Goal: Task Accomplishment & Management: Manage account settings

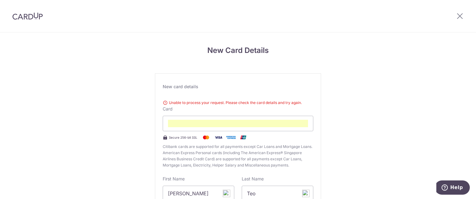
scroll to position [67, 0]
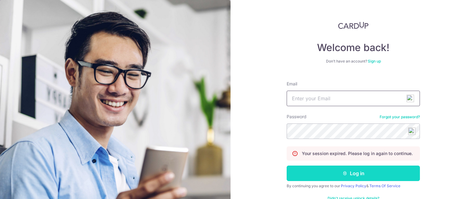
type input "ninnasg@hotmail.com"
click at [380, 169] on button "Log in" at bounding box center [353, 174] width 133 height 16
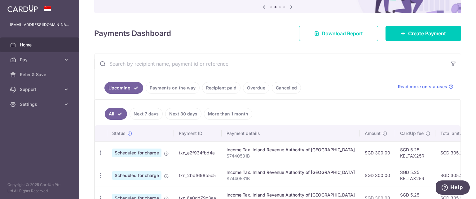
scroll to position [93, 0]
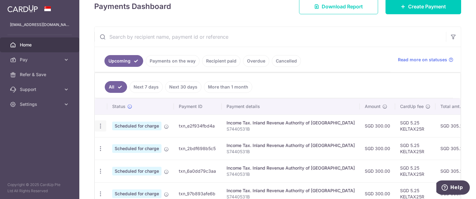
click at [102, 126] on icon "button" at bounding box center [100, 126] width 7 height 7
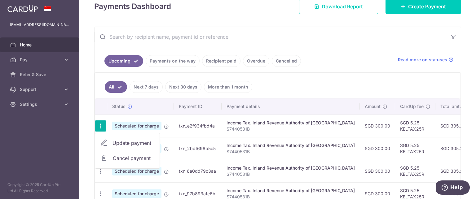
click at [125, 140] on span "Update payment" at bounding box center [134, 143] width 42 height 7
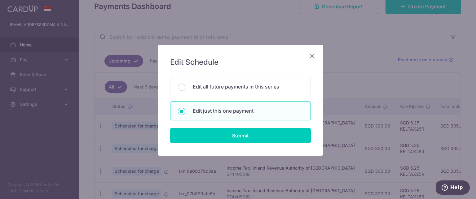
click at [309, 56] on icon "Close" at bounding box center [312, 56] width 7 height 8
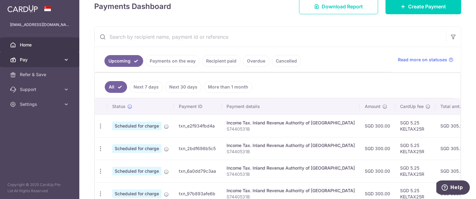
click at [67, 59] on icon at bounding box center [66, 60] width 6 height 6
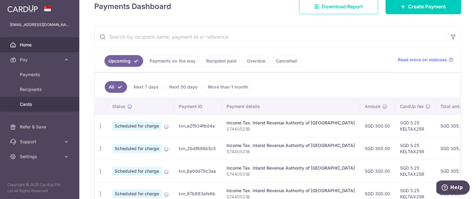
click at [56, 102] on span "Cards" at bounding box center [40, 104] width 41 height 6
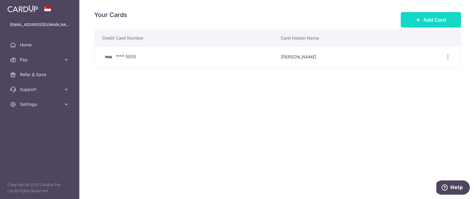
click at [419, 21] on icon at bounding box center [418, 19] width 5 height 5
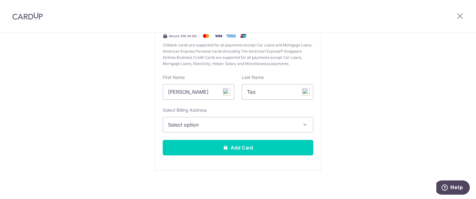
scroll to position [93, 0]
click at [297, 126] on button "Select option" at bounding box center [238, 125] width 151 height 16
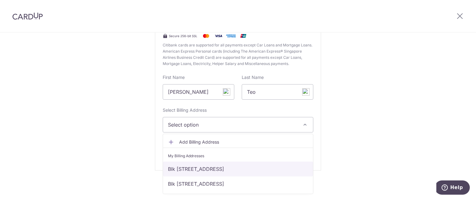
click at [279, 170] on link "Blk [STREET_ADDRESS]" at bounding box center [238, 169] width 150 height 15
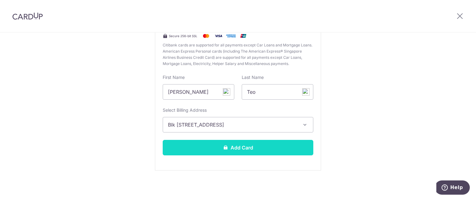
click at [252, 145] on button "Add Card" at bounding box center [238, 148] width 151 height 16
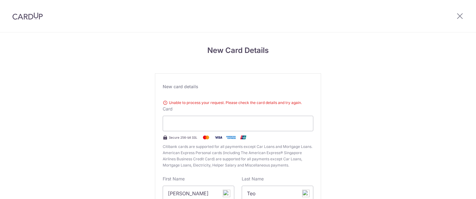
scroll to position [67, 0]
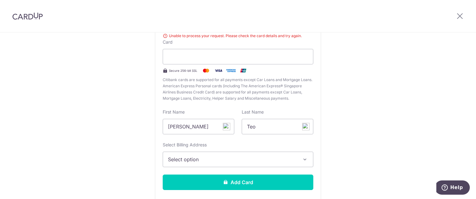
click at [215, 163] on button "Select option" at bounding box center [238, 160] width 151 height 16
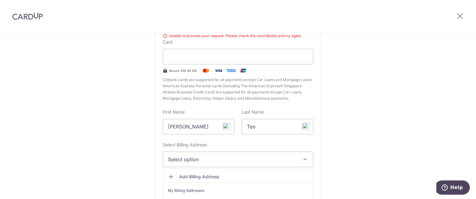
scroll to position [98, 0]
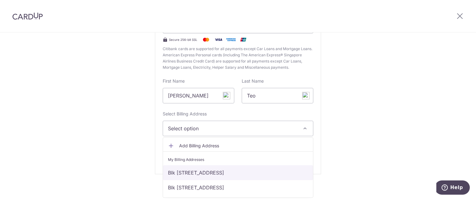
click at [215, 177] on link "Blk 313B, #07-100, , ANCHORVALE RD, Singapore, SINGAPORE, Singapore-542313" at bounding box center [238, 173] width 150 height 15
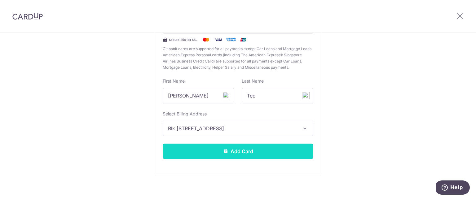
click at [233, 151] on button "Add Card" at bounding box center [238, 152] width 151 height 16
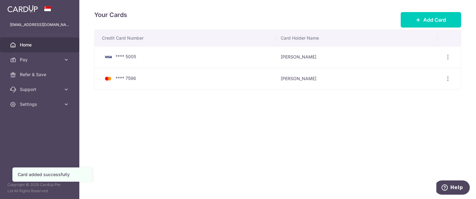
click at [41, 46] on span "Home" at bounding box center [40, 45] width 41 height 6
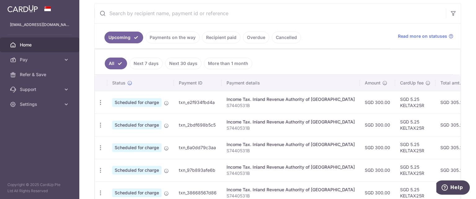
scroll to position [114, 0]
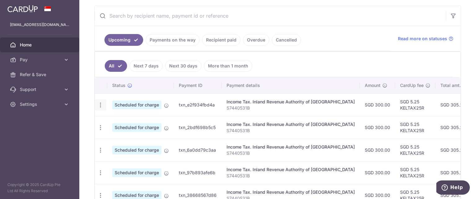
click at [101, 105] on icon "button" at bounding box center [100, 105] width 7 height 7
click at [111, 119] on link "Update payment" at bounding box center [127, 122] width 65 height 15
radio input "true"
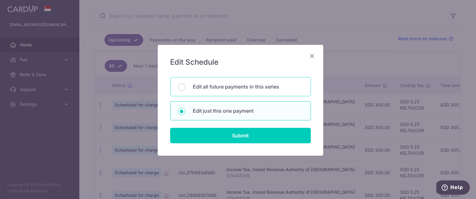
click at [220, 88] on p "Edit all future payments in this series" at bounding box center [248, 86] width 110 height 7
click at [185, 88] on input "Edit all future payments in this series" at bounding box center [181, 87] width 7 height 7
radio input "true"
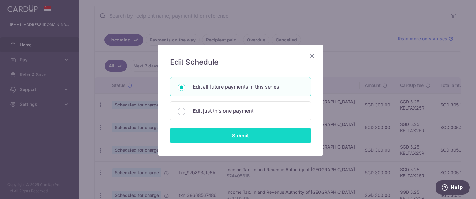
click at [239, 135] on input "Submit" at bounding box center [240, 136] width 141 height 16
radio input "true"
type input "300.00"
type input "S7440531B"
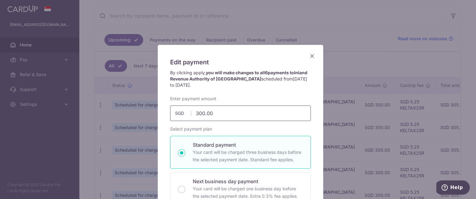
click at [239, 120] on input "300.00" at bounding box center [240, 114] width 141 height 16
click at [226, 116] on input "300.00" at bounding box center [240, 114] width 141 height 16
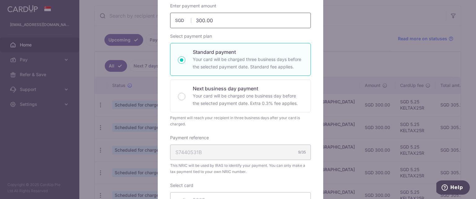
scroll to position [155, 0]
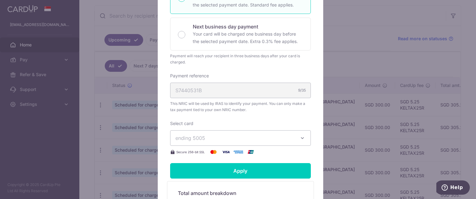
click at [275, 139] on span "ending 5005" at bounding box center [235, 138] width 119 height 7
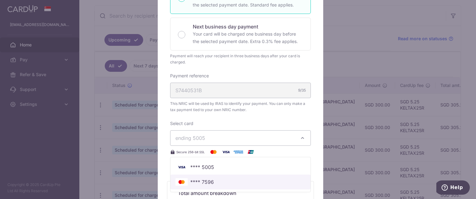
click at [252, 180] on span "**** 7596" at bounding box center [241, 182] width 130 height 7
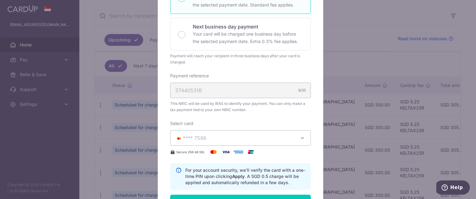
scroll to position [186, 0]
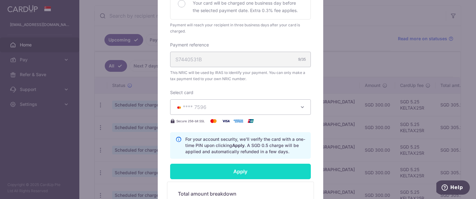
click at [252, 172] on input "Apply" at bounding box center [240, 172] width 141 height 16
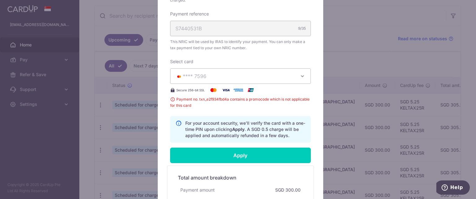
scroll to position [248, 0]
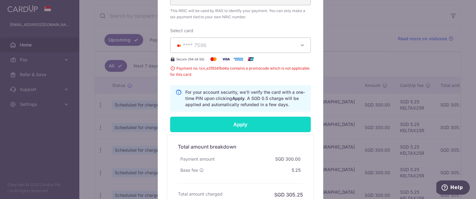
click at [246, 127] on input "Apply" at bounding box center [240, 125] width 141 height 16
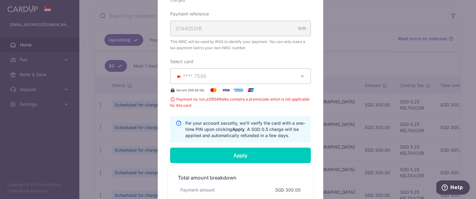
click at [298, 79] on button "**** 7596" at bounding box center [240, 77] width 141 height 16
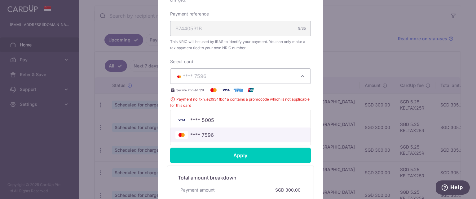
click at [235, 134] on span "**** 7596" at bounding box center [241, 135] width 130 height 7
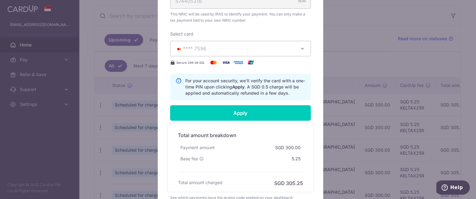
scroll to position [248, 0]
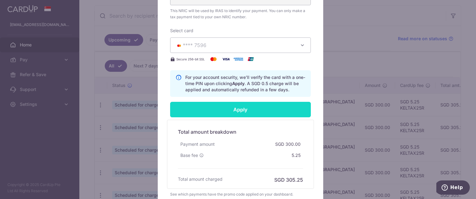
click at [272, 109] on input "Apply" at bounding box center [240, 110] width 141 height 16
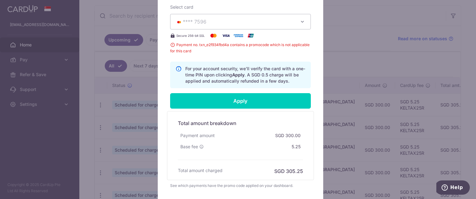
scroll to position [318, 0]
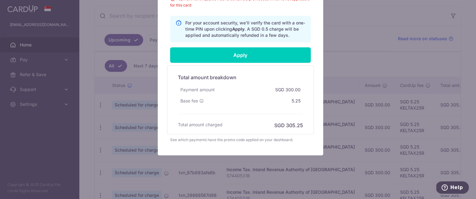
click at [451, 187] on span "Help" at bounding box center [446, 188] width 9 height 6
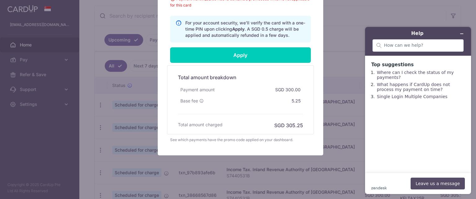
click at [436, 184] on button "Leave us a message" at bounding box center [438, 184] width 54 height 12
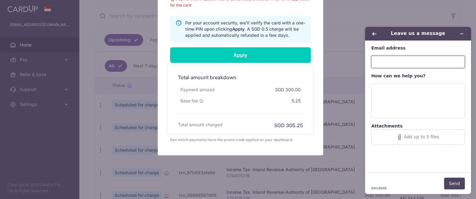
click at [416, 65] on input "Email address" at bounding box center [419, 62] width 94 height 12
type input "[EMAIL_ADDRESS][DOMAIN_NAME]"
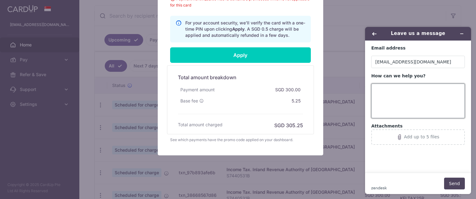
click at [409, 95] on textarea "How can we help you?" at bounding box center [419, 101] width 94 height 35
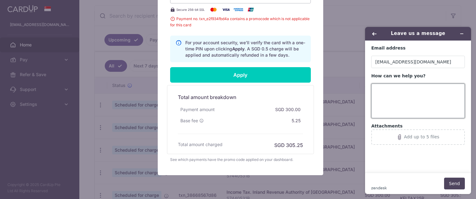
scroll to position [287, 0]
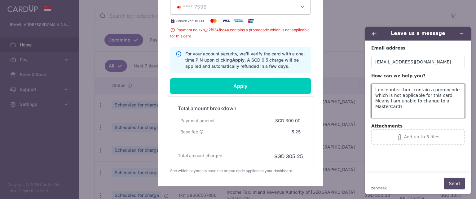
type textarea "I encounter ttxn_ contain a promocode which is not applicable for this card. Me…"
click at [451, 186] on button "Send" at bounding box center [454, 184] width 21 height 12
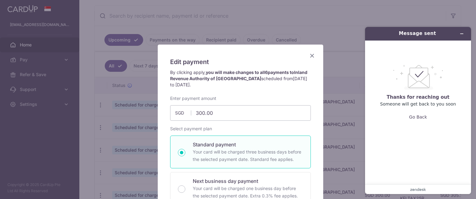
scroll to position [0, 0]
click at [311, 58] on icon "Close" at bounding box center [312, 56] width 7 height 8
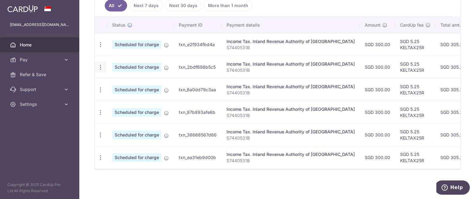
click at [99, 67] on icon "button" at bounding box center [100, 67] width 7 height 7
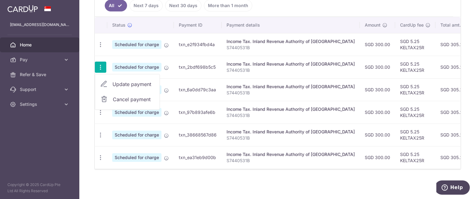
click at [114, 83] on span "Update payment" at bounding box center [134, 84] width 42 height 7
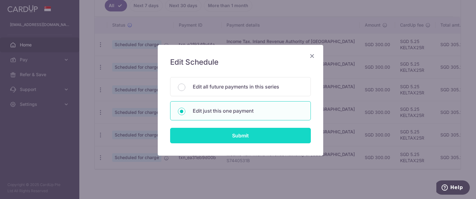
click at [259, 132] on input "Submit" at bounding box center [240, 136] width 141 height 16
radio input "true"
type input "300.00"
type input "24/11/2025"
type input "S7440531B"
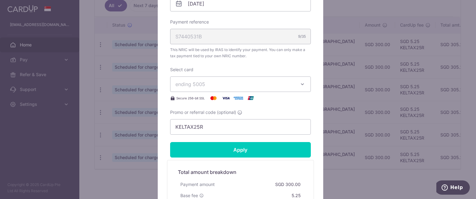
scroll to position [217, 0]
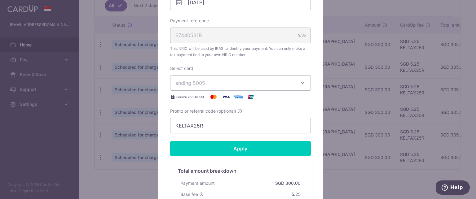
click at [282, 86] on span "ending 5005" at bounding box center [235, 82] width 119 height 7
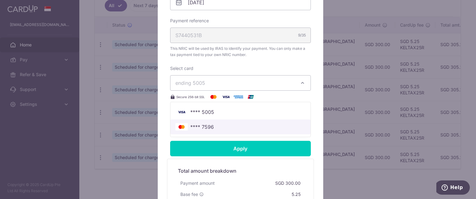
click at [220, 125] on span "**** 7596" at bounding box center [241, 126] width 130 height 7
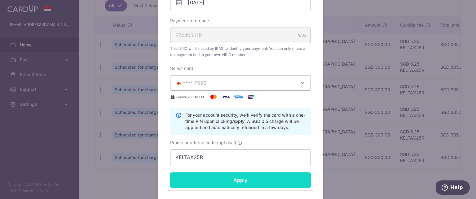
click at [230, 180] on input "Apply" at bounding box center [240, 181] width 141 height 16
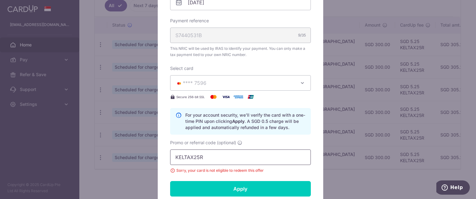
click at [228, 155] on input "KELTAX25R" at bounding box center [240, 158] width 141 height 16
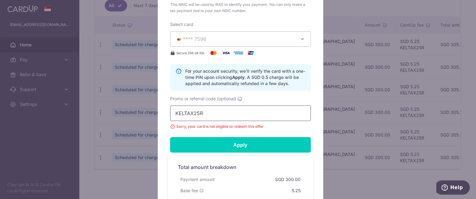
scroll to position [310, 0]
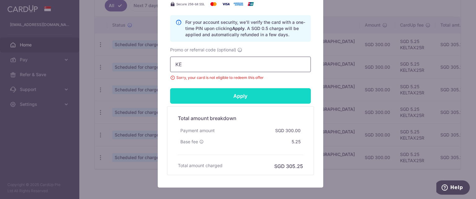
type input "K"
click at [239, 98] on input "Apply" at bounding box center [240, 96] width 141 height 16
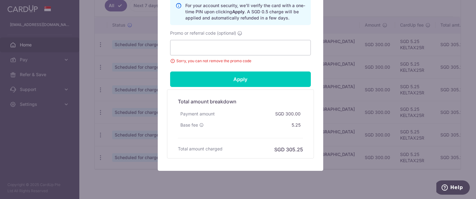
scroll to position [342, 0]
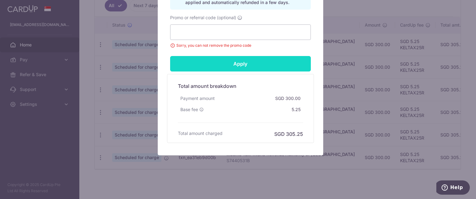
click at [247, 64] on input "Apply" at bounding box center [240, 64] width 141 height 16
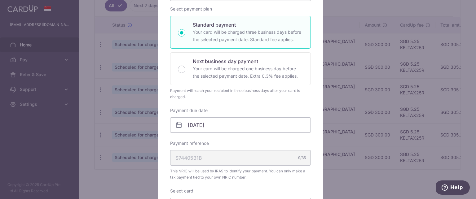
scroll to position [1, 0]
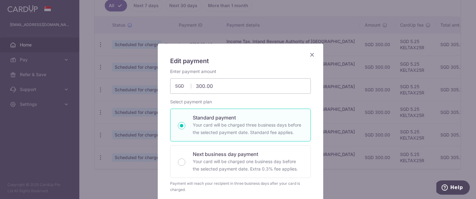
click at [310, 55] on icon "Close" at bounding box center [312, 55] width 7 height 8
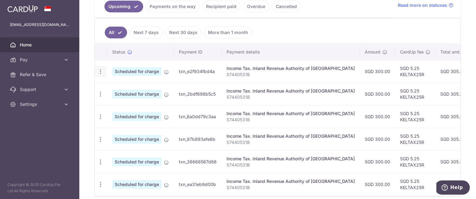
scroll to position [155, 0]
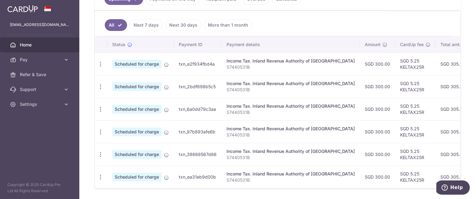
click at [145, 22] on link "Next 7 days" at bounding box center [146, 25] width 33 height 12
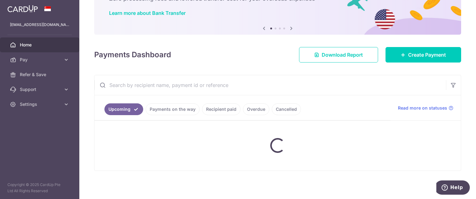
scroll to position [102, 0]
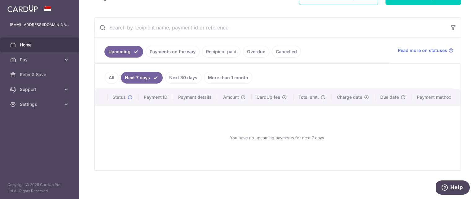
click at [176, 80] on link "Next 30 days" at bounding box center [183, 78] width 36 height 12
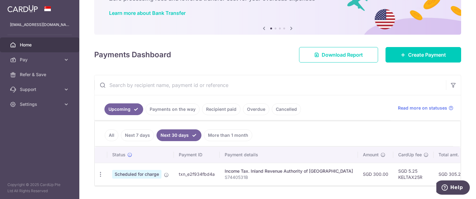
scroll to position [63, 0]
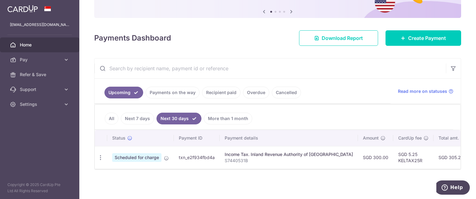
click at [117, 116] on link "All" at bounding box center [112, 119] width 14 height 12
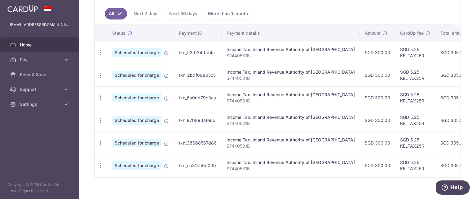
scroll to position [176, 0]
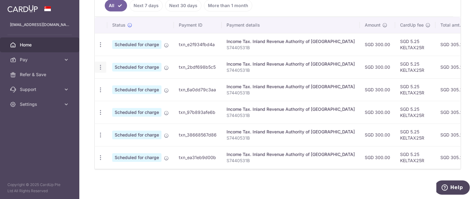
click at [100, 65] on icon "button" at bounding box center [100, 67] width 7 height 7
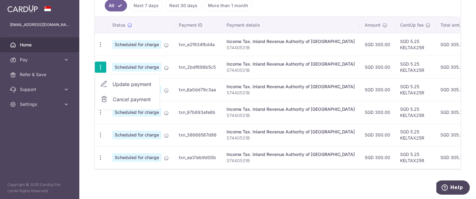
click at [132, 82] on span "Update payment" at bounding box center [134, 84] width 42 height 7
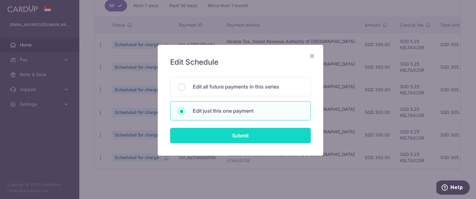
click at [253, 133] on input "Submit" at bounding box center [240, 136] width 141 height 16
radio input "true"
type input "300.00"
type input "24/11/2025"
type input "S7440531B"
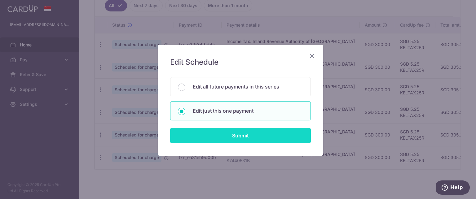
type input "KELTAX25R"
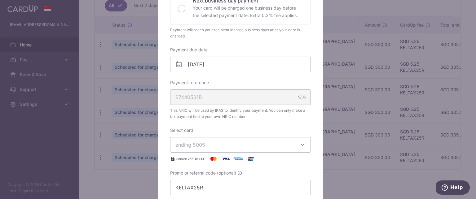
scroll to position [186, 0]
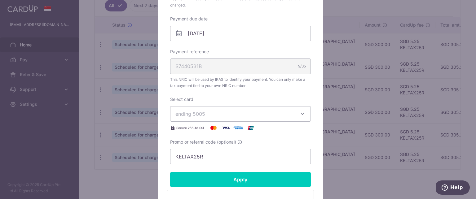
click at [260, 118] on button "ending 5005" at bounding box center [240, 114] width 141 height 16
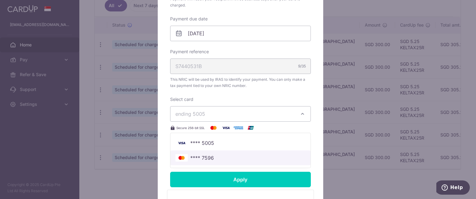
click at [241, 157] on span "**** 7596" at bounding box center [241, 157] width 130 height 7
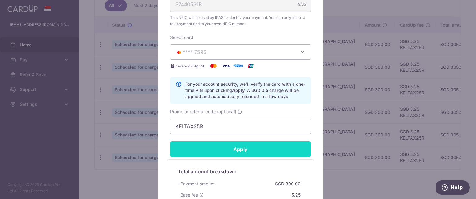
scroll to position [334, 0]
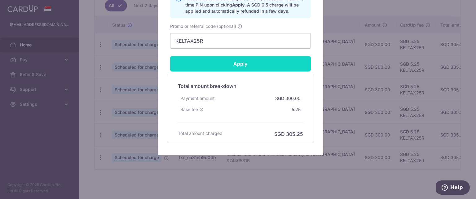
click at [245, 66] on input "Apply" at bounding box center [240, 64] width 141 height 16
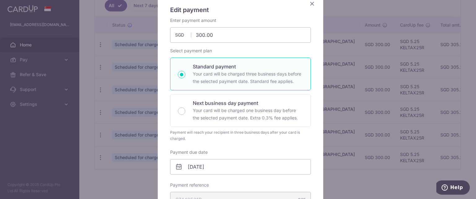
scroll to position [0, 0]
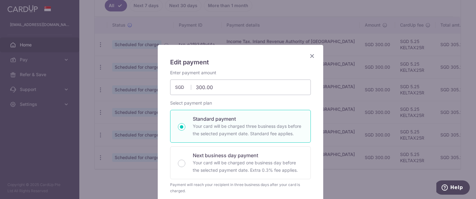
click at [310, 56] on icon "Close" at bounding box center [312, 56] width 7 height 8
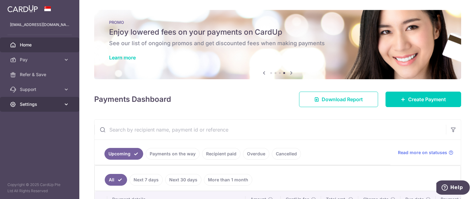
click at [45, 105] on span "Settings" at bounding box center [40, 104] width 41 height 6
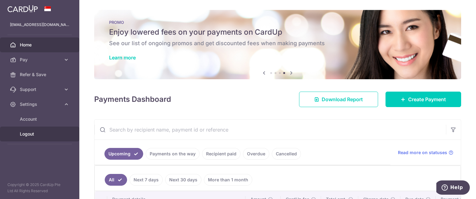
click at [28, 129] on link "Logout" at bounding box center [39, 134] width 79 height 15
